Goal: Task Accomplishment & Management: Manage account settings

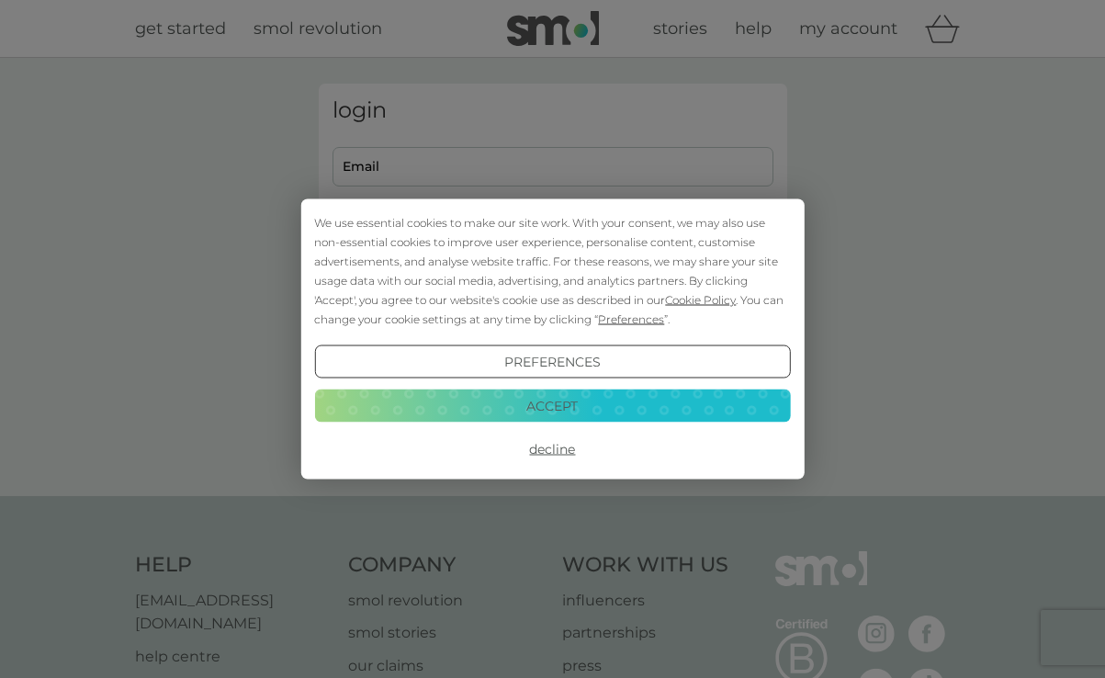
click at [571, 448] on button "Decline" at bounding box center [552, 449] width 476 height 33
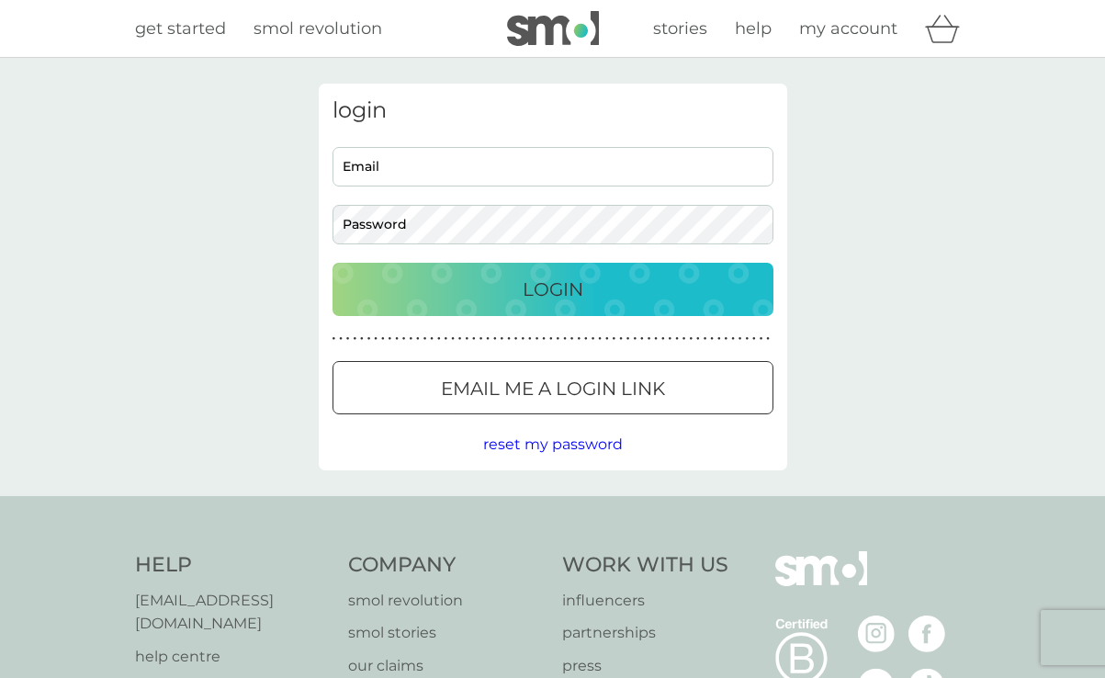
click at [668, 154] on input "Email" at bounding box center [552, 166] width 441 height 39
type input "arucom920@hotmail.com"
click at [332, 263] on button "Login" at bounding box center [552, 289] width 441 height 53
